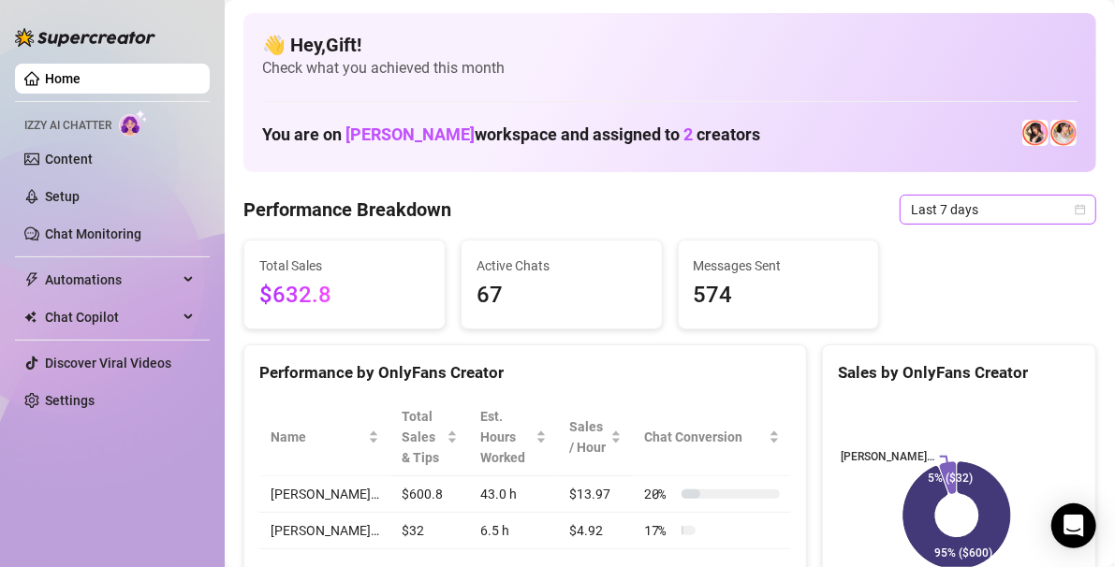
click at [1075, 212] on icon "calendar" at bounding box center [1080, 209] width 11 height 11
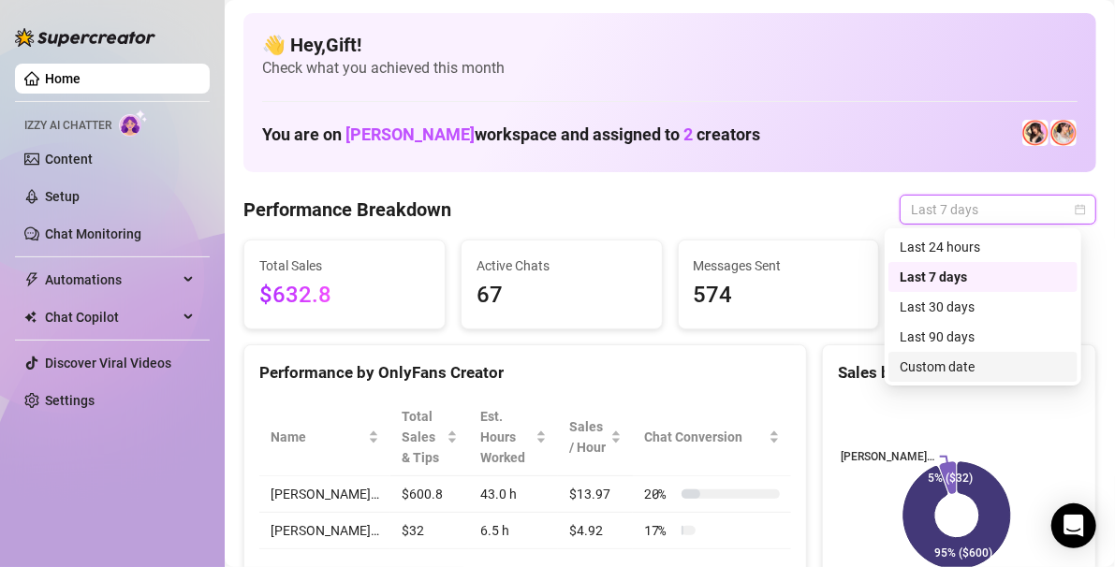
click at [939, 363] on div "Custom date" at bounding box center [983, 367] width 167 height 21
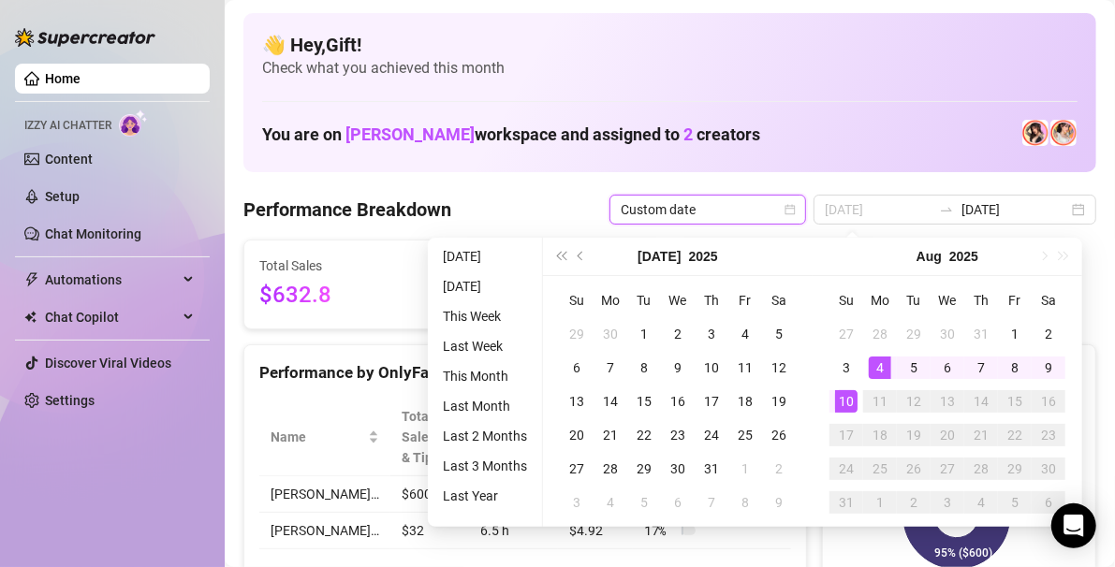
type input "2025-08-04"
click at [877, 378] on div "4" at bounding box center [880, 368] width 22 height 22
click at [850, 406] on div "10" at bounding box center [846, 401] width 22 height 22
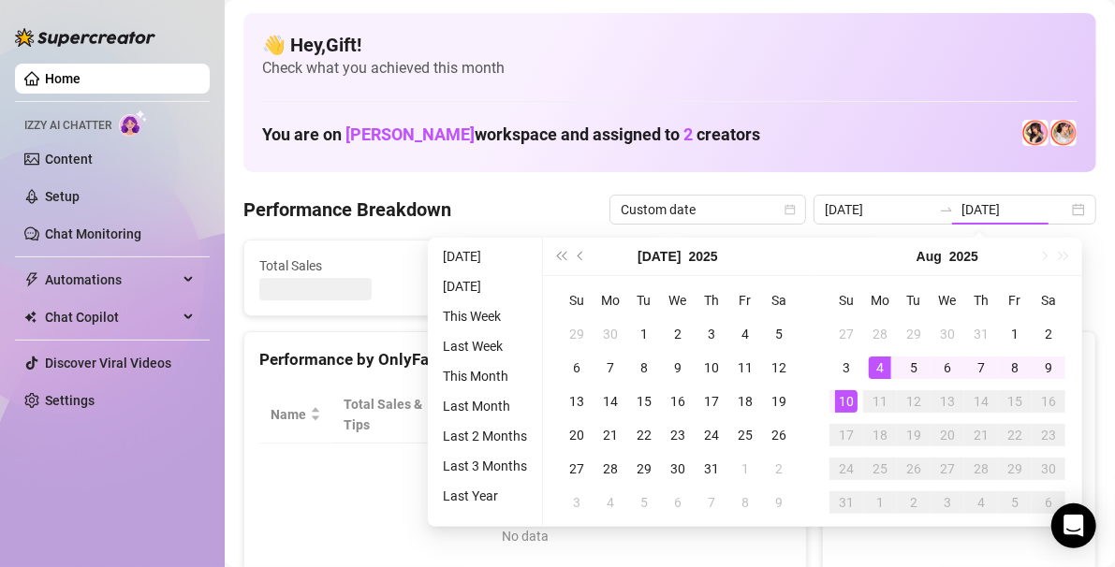
type input "2025-08-04"
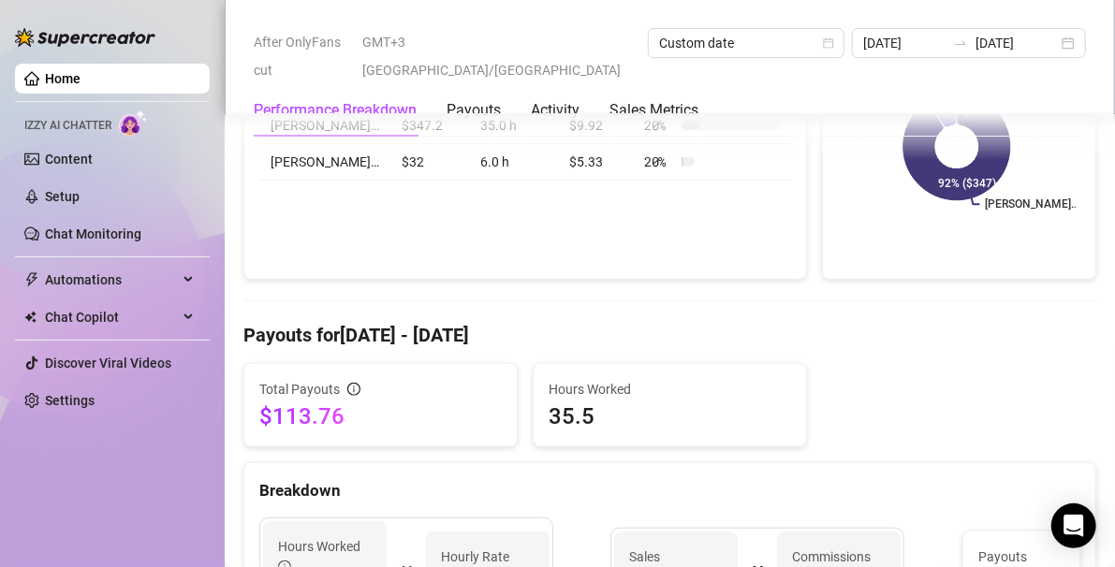
scroll to position [559, 0]
